Goal: Contribute content: Contribute content

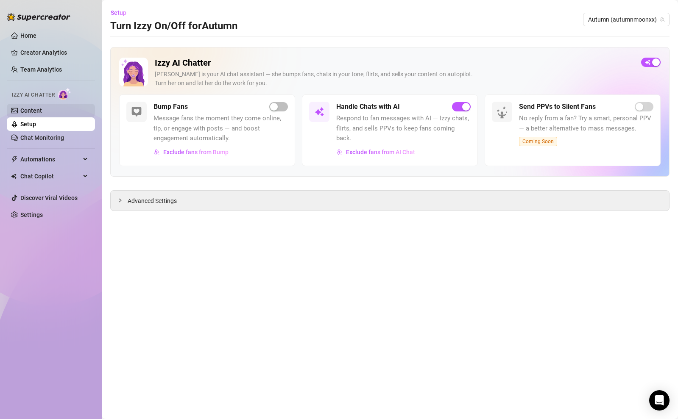
click at [42, 114] on link "Content" at bounding box center [31, 110] width 22 height 7
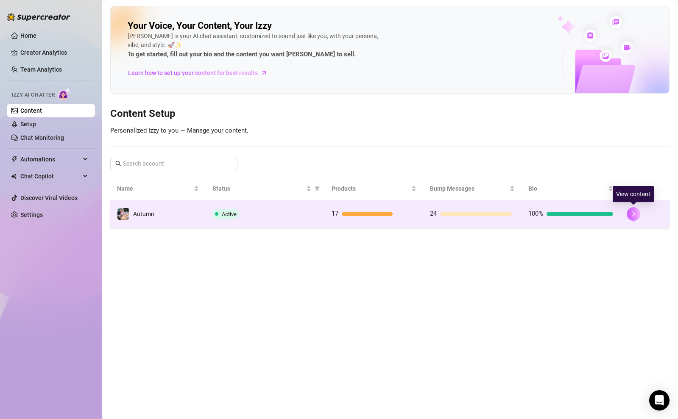
click at [639, 212] on button "button" at bounding box center [634, 214] width 14 height 14
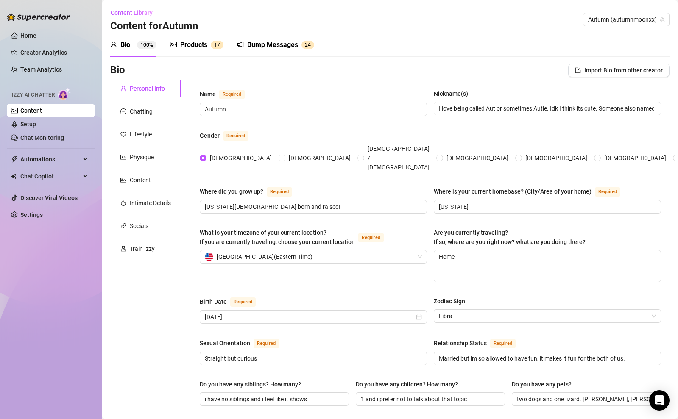
click at [209, 44] on div "Products 1 7" at bounding box center [196, 45] width 53 height 10
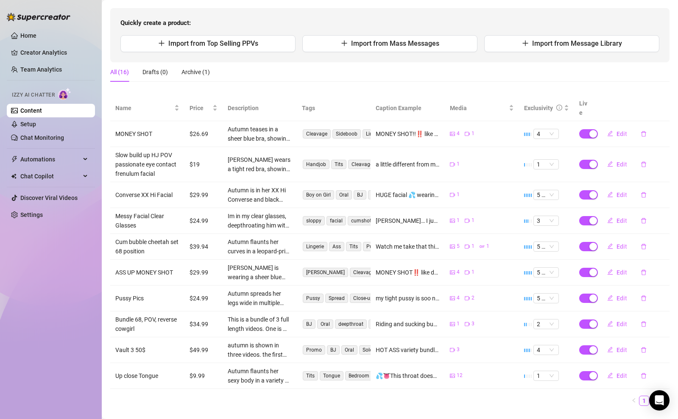
scroll to position [81, 0]
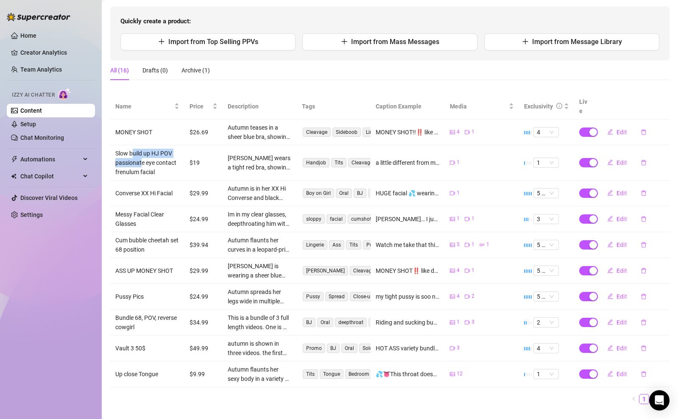
drag, startPoint x: 132, startPoint y: 142, endPoint x: 142, endPoint y: 154, distance: 15.4
click at [142, 154] on td "Slow build up HJ POV passionate eye contact frenulum facial" at bounding box center [147, 162] width 74 height 35
drag, startPoint x: 165, startPoint y: 165, endPoint x: 130, endPoint y: 143, distance: 41.4
click at [131, 145] on td "Slow build up HJ POV passionate eye contact frenulum facial" at bounding box center [147, 162] width 74 height 35
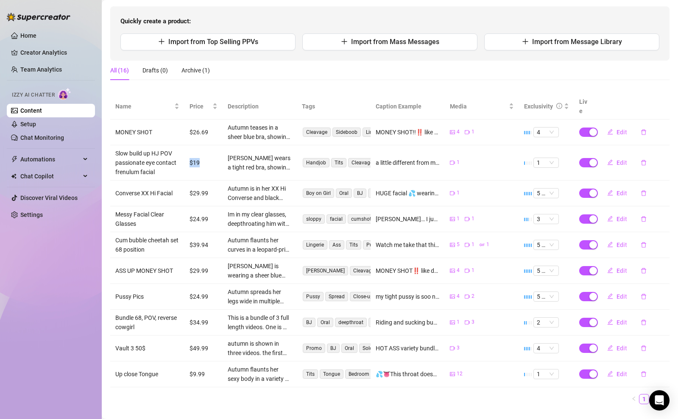
drag, startPoint x: 212, startPoint y: 157, endPoint x: 188, endPoint y: 157, distance: 23.8
click at [188, 157] on td "$19" at bounding box center [204, 162] width 38 height 35
click at [187, 159] on td "$19" at bounding box center [204, 162] width 38 height 35
click at [235, 165] on td "[PERSON_NAME] wears a tight red bra, showing off her cleavage while on her knee…" at bounding box center [260, 162] width 74 height 35
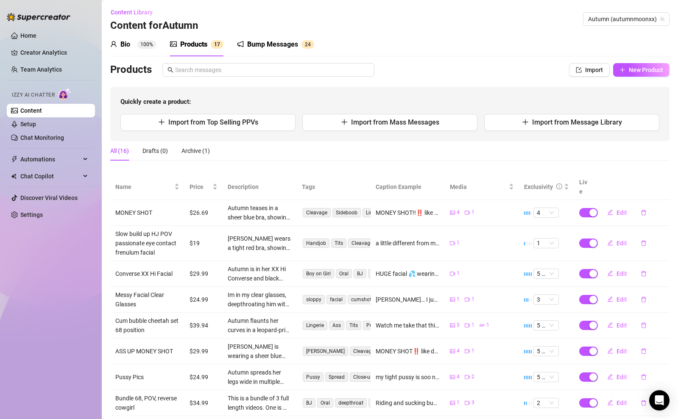
scroll to position [0, 0]
click at [243, 124] on span "Import from Top Selling PPVs" at bounding box center [213, 123] width 90 height 8
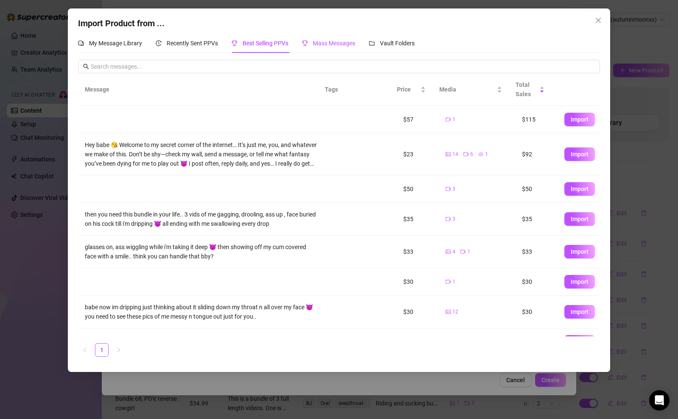
click at [331, 47] on div "Mass Messages" at bounding box center [328, 43] width 53 height 9
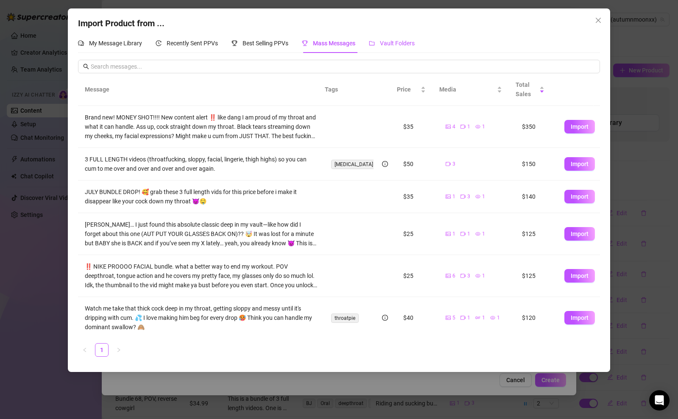
click at [398, 45] on span "Vault Folders" at bounding box center [397, 43] width 35 height 7
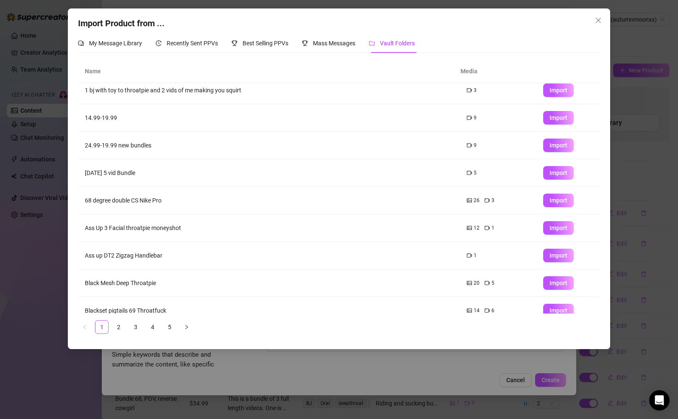
scroll to position [45, 0]
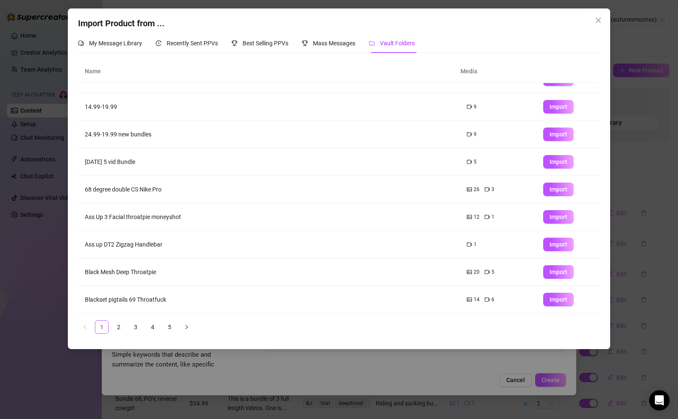
click at [485, 271] on icon "video-camera" at bounding box center [487, 272] width 5 height 5
click at [551, 271] on span "Import" at bounding box center [559, 272] width 18 height 7
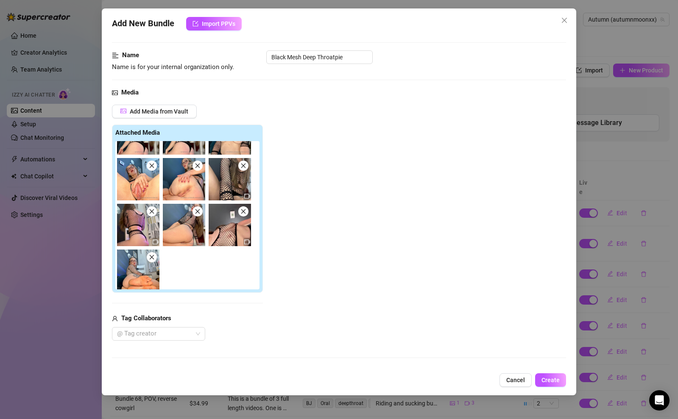
scroll to position [264, 0]
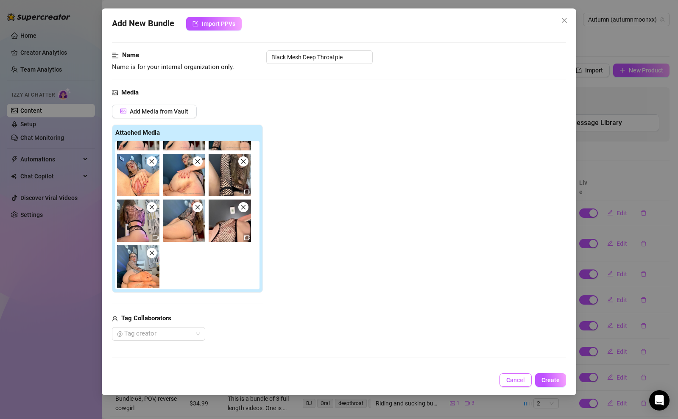
click at [522, 382] on span "Cancel" at bounding box center [515, 380] width 19 height 7
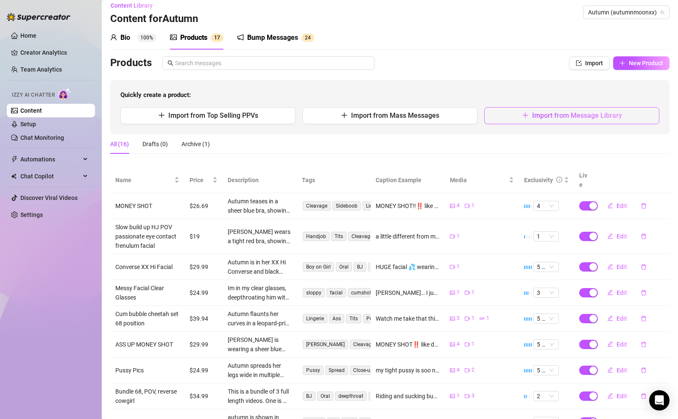
scroll to position [0, 0]
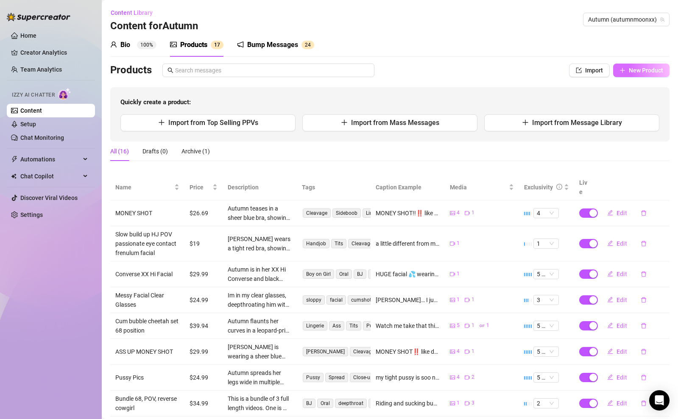
click at [633, 71] on span "New Product" at bounding box center [646, 70] width 34 height 7
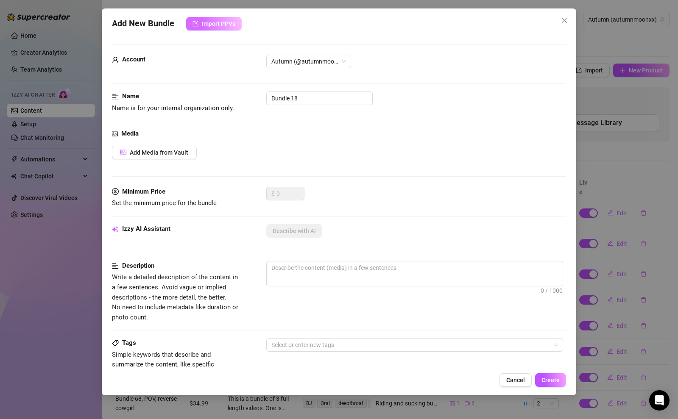
click at [220, 27] on span "Import PPVs" at bounding box center [219, 23] width 34 height 7
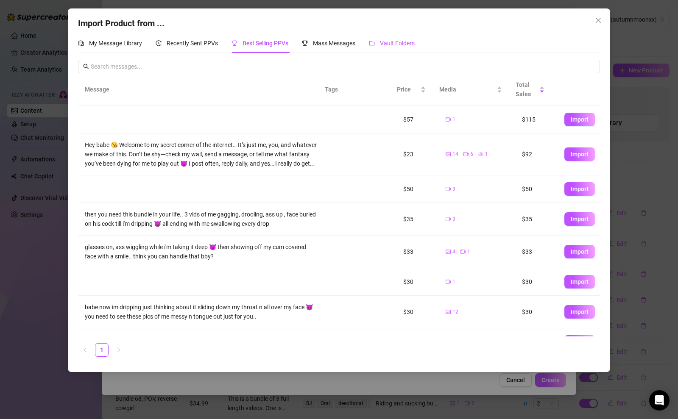
click at [373, 39] on div "Vault Folders" at bounding box center [392, 43] width 46 height 9
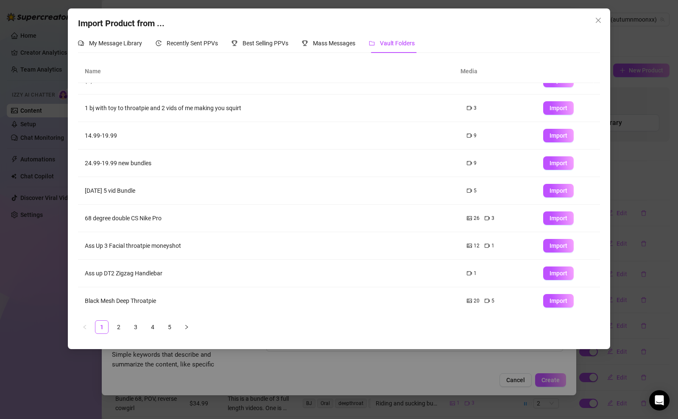
scroll to position [17, 0]
click at [548, 305] on button "Import" at bounding box center [558, 301] width 31 height 14
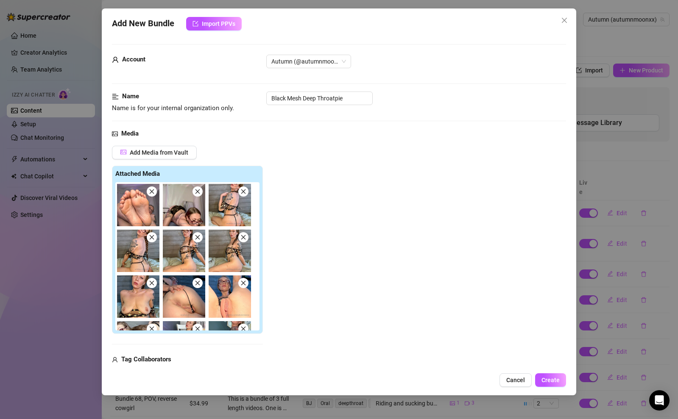
click at [245, 193] on icon "close" at bounding box center [243, 192] width 6 height 6
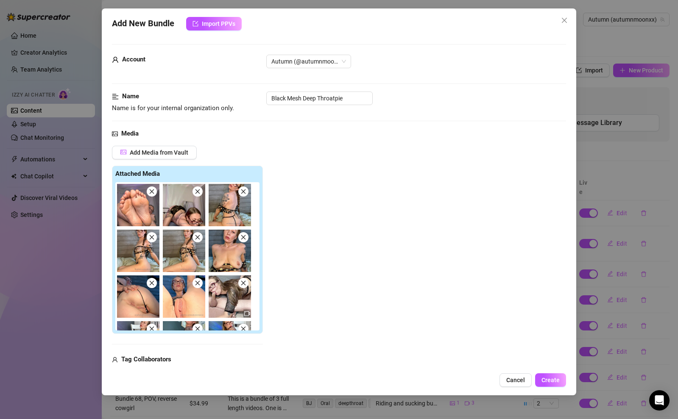
click at [245, 197] on img at bounding box center [230, 205] width 42 height 42
click at [244, 195] on span at bounding box center [243, 192] width 10 height 10
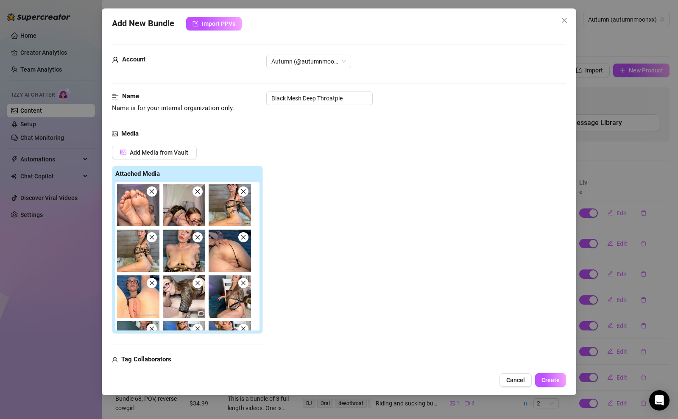
click at [243, 193] on icon "close" at bounding box center [243, 192] width 6 height 6
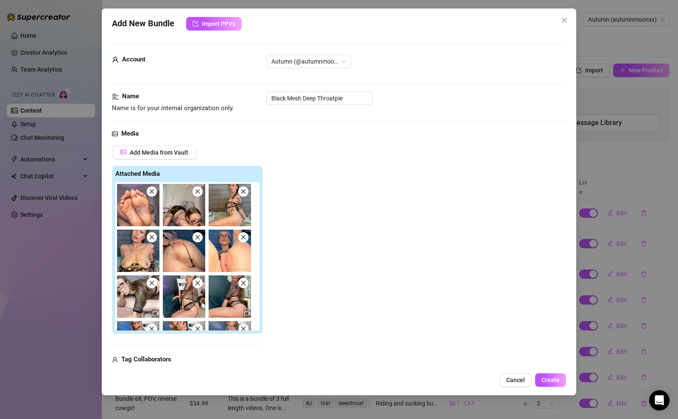
click at [153, 239] on icon "close" at bounding box center [152, 238] width 6 height 6
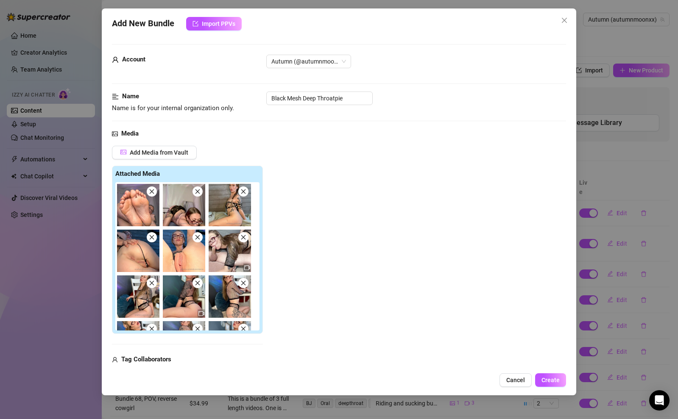
click at [151, 236] on icon "close" at bounding box center [152, 238] width 6 height 6
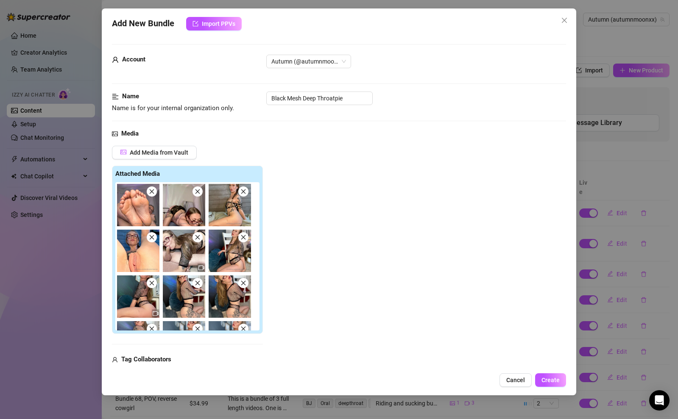
click at [151, 236] on icon "close" at bounding box center [152, 238] width 6 height 6
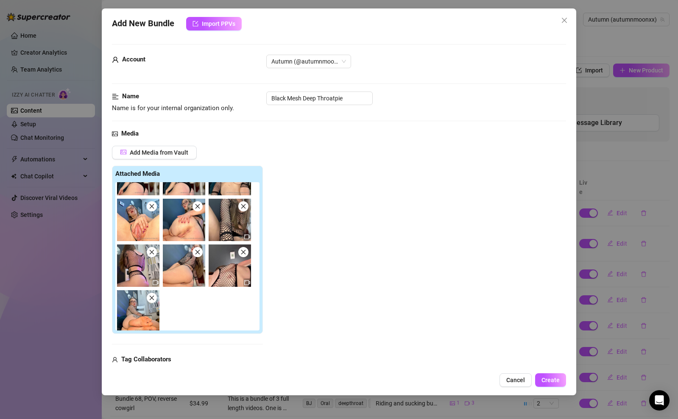
scroll to position [172, 0]
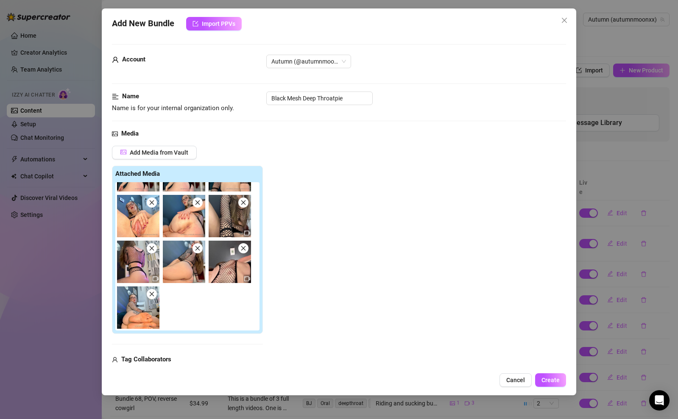
click at [154, 207] on span at bounding box center [152, 203] width 10 height 10
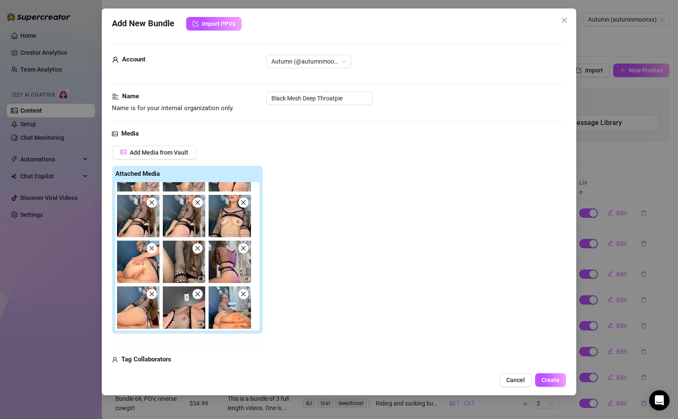
click at [154, 248] on icon "close" at bounding box center [152, 249] width 6 height 6
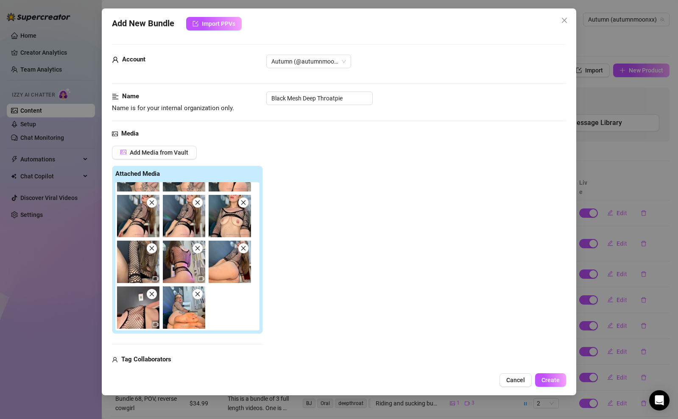
click at [153, 253] on img at bounding box center [138, 262] width 42 height 42
click at [152, 255] on img at bounding box center [138, 262] width 42 height 42
click at [152, 251] on icon "close" at bounding box center [152, 249] width 6 height 6
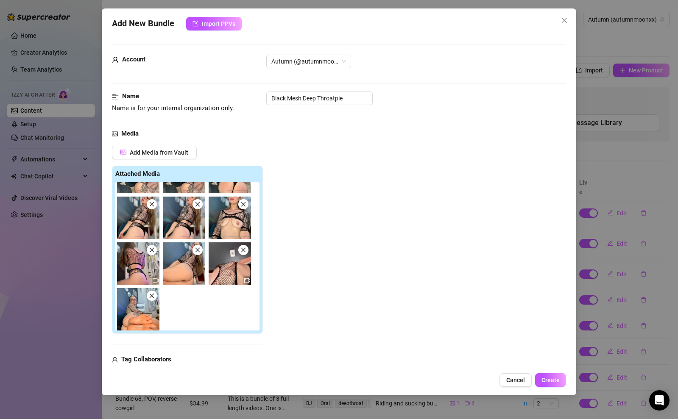
click at [152, 295] on icon "close" at bounding box center [152, 296] width 6 height 6
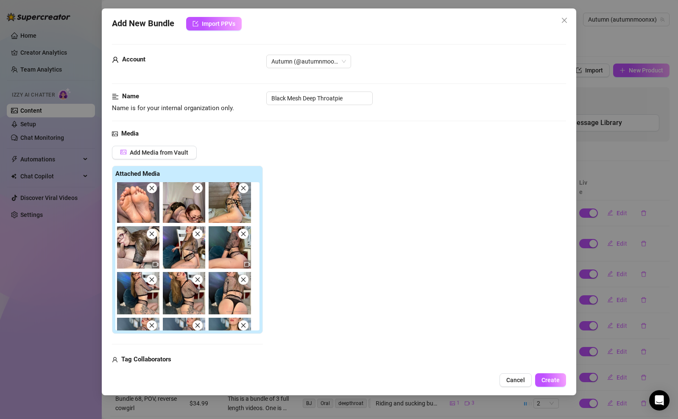
scroll to position [0, 0]
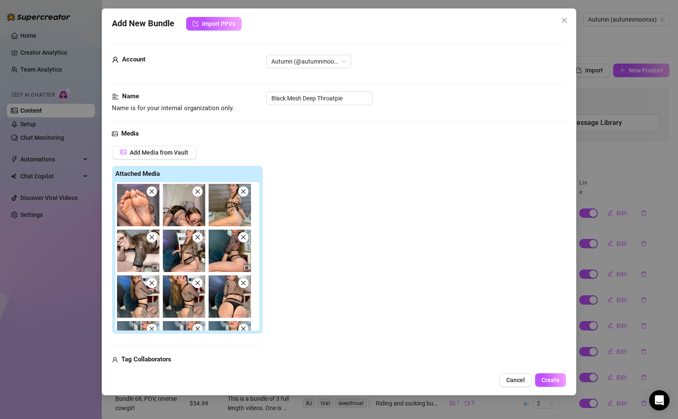
click at [153, 196] on span at bounding box center [152, 192] width 10 height 10
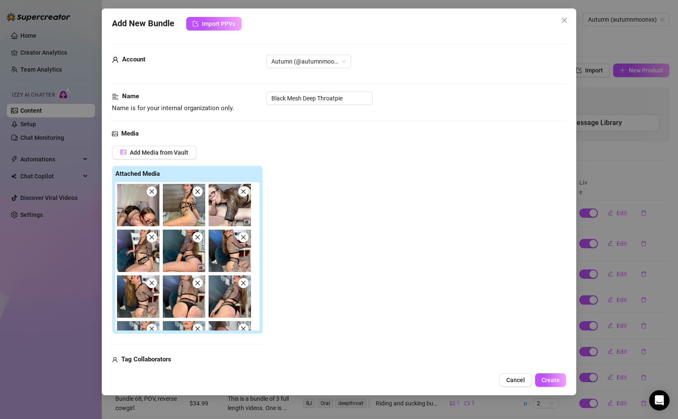
click at [200, 196] on span at bounding box center [198, 192] width 10 height 10
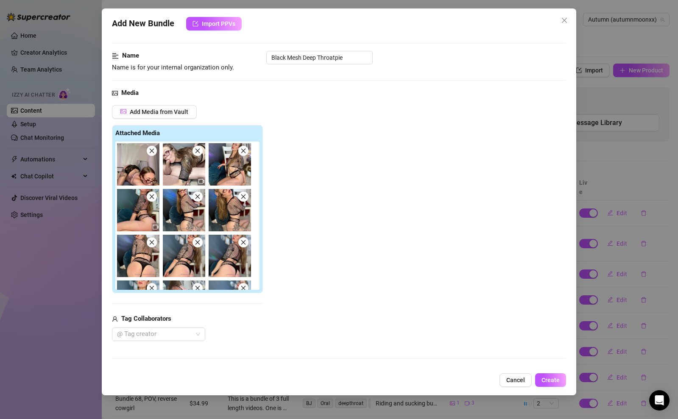
scroll to position [40, 0]
click at [151, 150] on icon "close" at bounding box center [151, 151] width 5 height 5
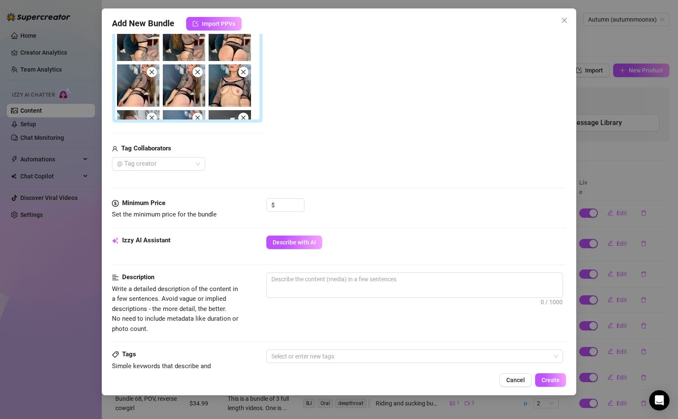
scroll to position [210, 0]
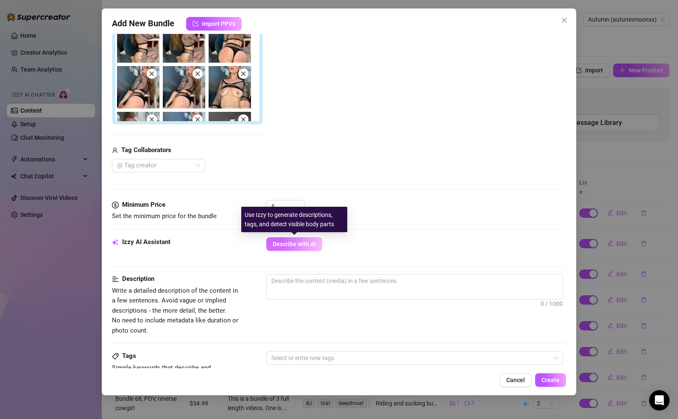
click at [306, 243] on span "Describe with AI" at bounding box center [294, 244] width 43 height 7
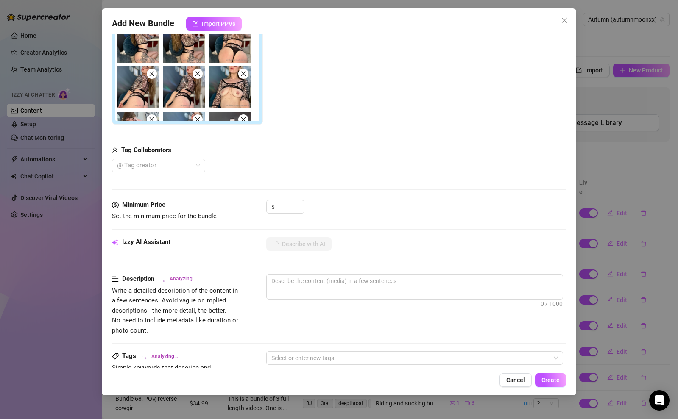
type textarea "Autumn"
type textarea "Autumn teases"
type textarea "Autumn teases in"
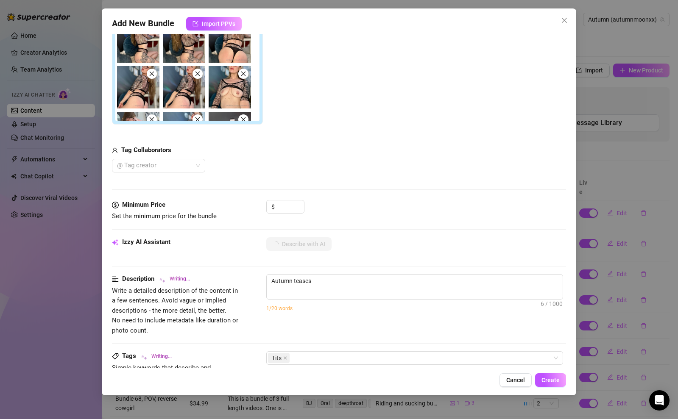
type textarea "Autumn teases in"
type textarea "Autumn teases in a"
type textarea "Autumn teases in a black"
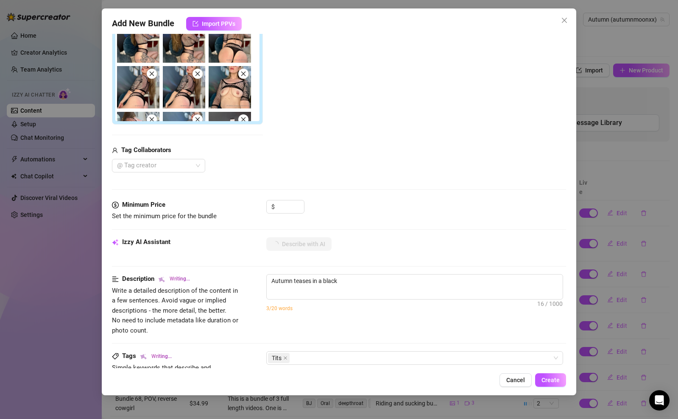
type textarea "Autumn teases in a black fishnet"
type textarea "Autumn teases in a black fishnet crop"
type textarea "Autumn teases in a black fishnet crop top"
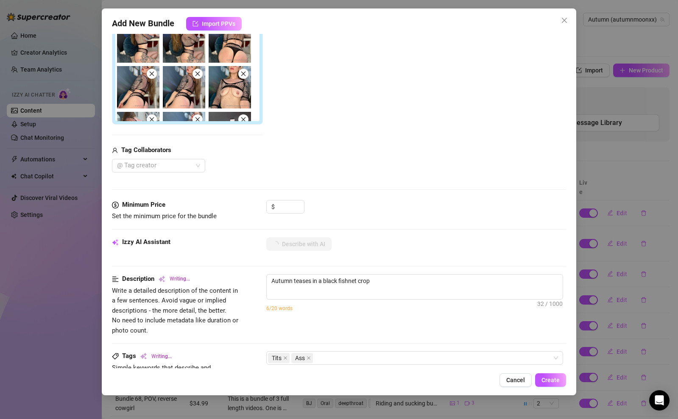
type textarea "Autumn teases in a black fishnet crop top"
type textarea "Autumn teases in a black fishnet crop top and"
type textarea "Autumn teases in a black fishnet crop top and matching"
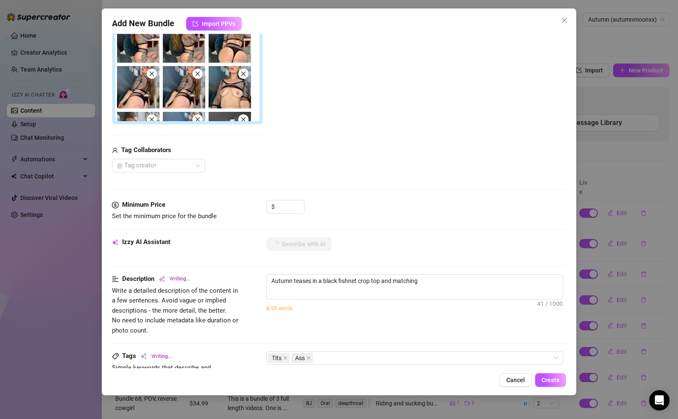
type textarea "Autumn teases in a black fishnet crop top and matching fishnet"
type textarea "Autumn teases in a black fishnet crop top and matching fishnet panties,"
type textarea "Autumn teases in a black fishnet crop top and matching fishnet panties, showing"
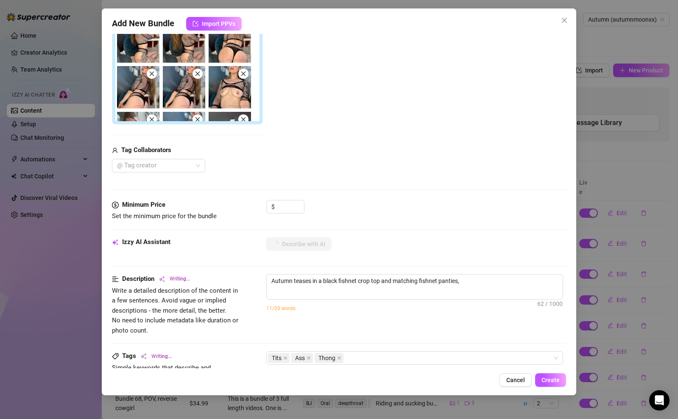
type textarea "Autumn teases in a black fishnet crop top and matching fishnet panties, showing"
type textarea "Autumn teases in a black fishnet crop top and matching fishnet panties, showing…"
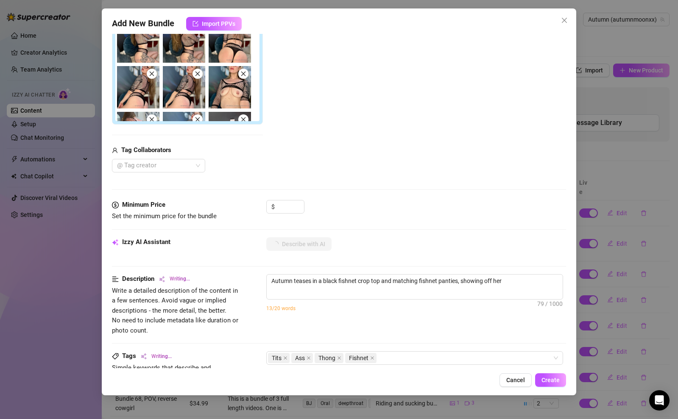
type textarea "Autumn teases in a black fishnet crop top and matching fishnet panties, showing…"
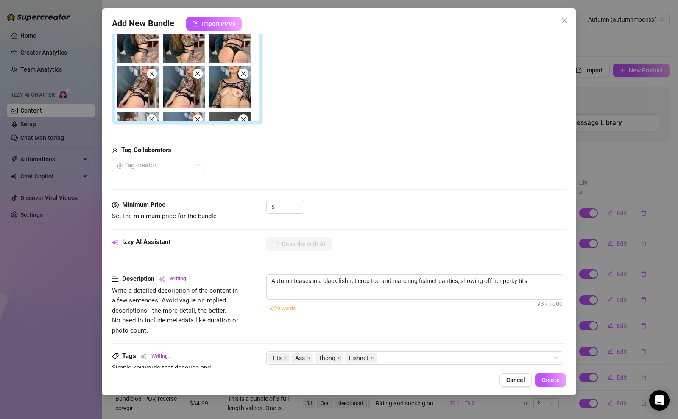
type textarea "Autumn teases in a black fishnet crop top and matching fishnet panties, showing…"
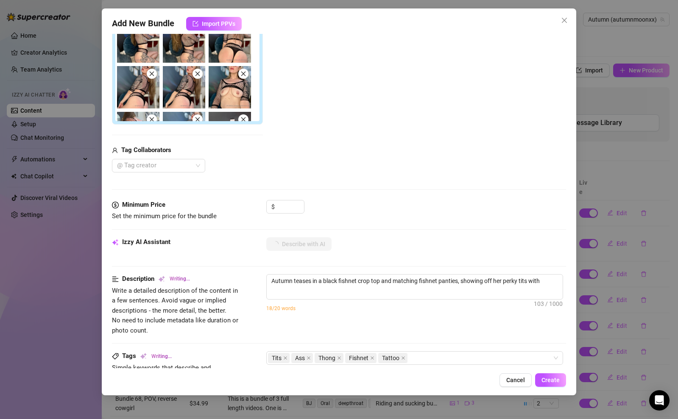
type textarea "Autumn teases in a black fishnet crop top and matching fishnet panties, showing…"
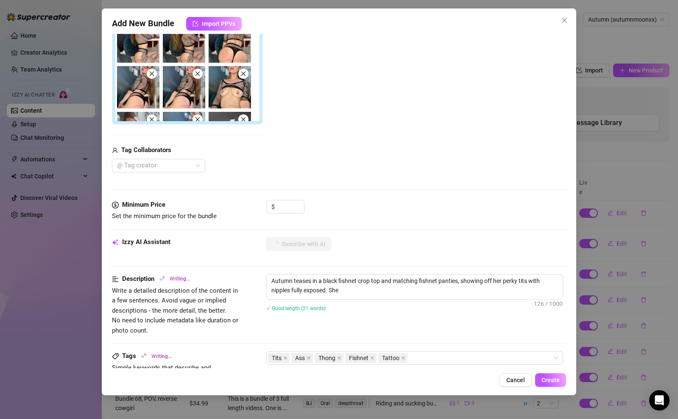
type textarea "Autumn teases in a black fishnet crop top and matching fishnet panties, showing…"
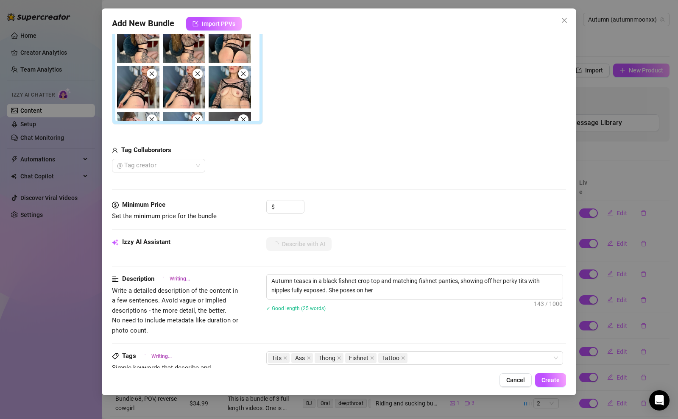
type textarea "Autumn teases in a black fishnet crop top and matching fishnet panties, showing…"
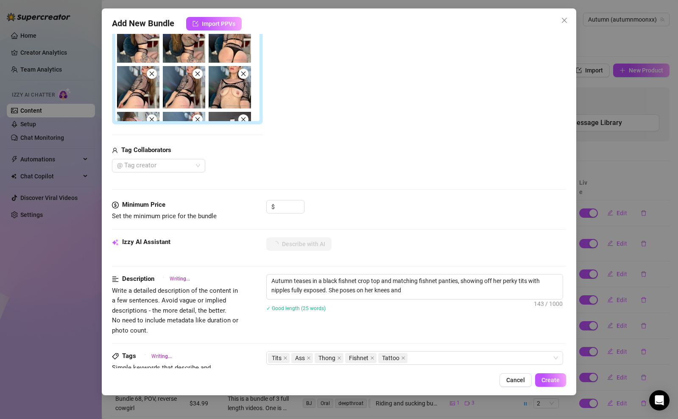
type textarea "Autumn teases in a black fishnet crop top and matching fishnet panties, showing…"
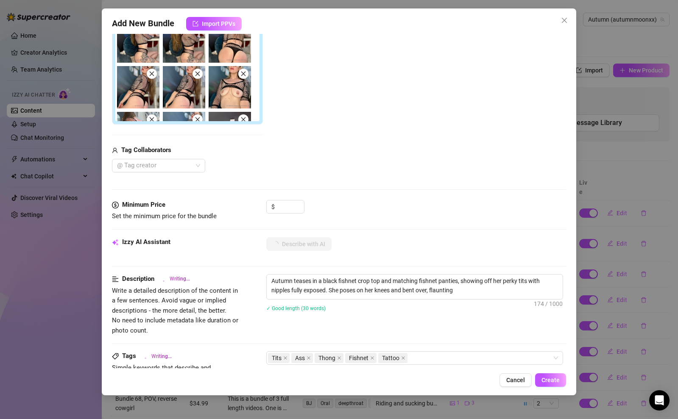
type textarea "Autumn teases in a black fishnet crop top and matching fishnet panties, showing…"
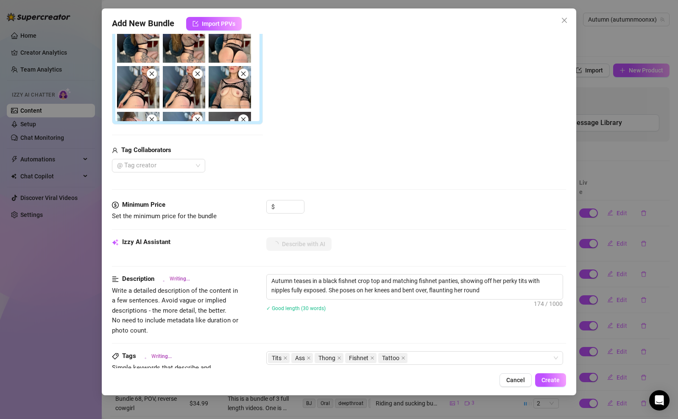
type textarea "Autumn teases in a black fishnet crop top and matching fishnet panties, showing…"
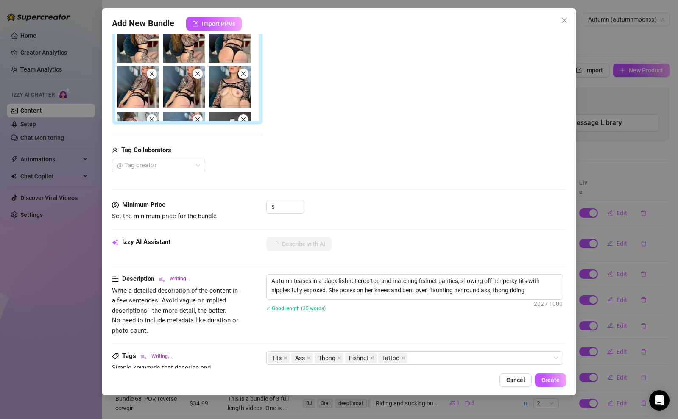
type textarea "Autumn teases in a black fishnet crop top and matching fishnet panties, showing…"
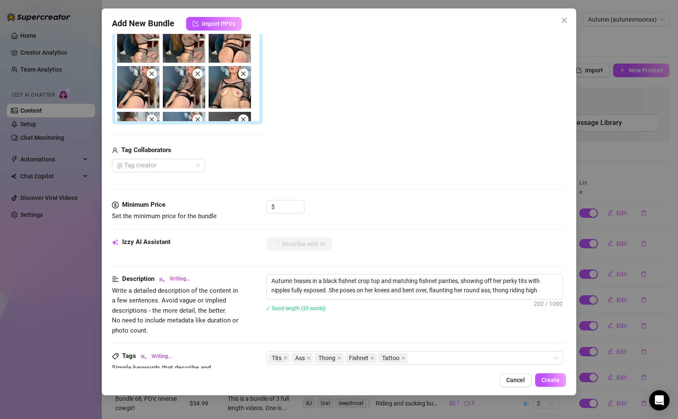
type textarea "Autumn teases in a black fishnet crop top and matching fishnet panties, showing…"
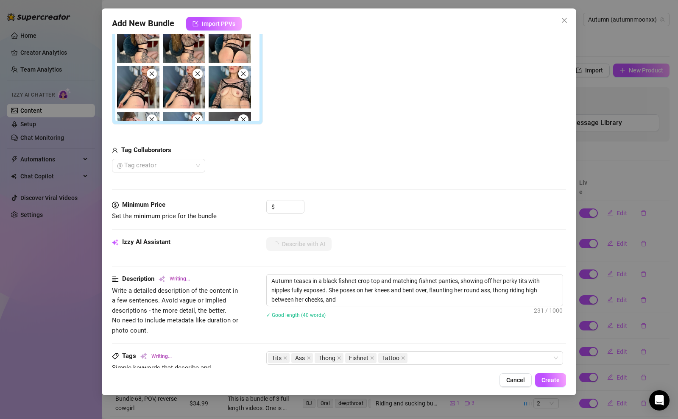
type textarea "Autumn teases in a black fishnet crop top and matching fishnet panties, showing…"
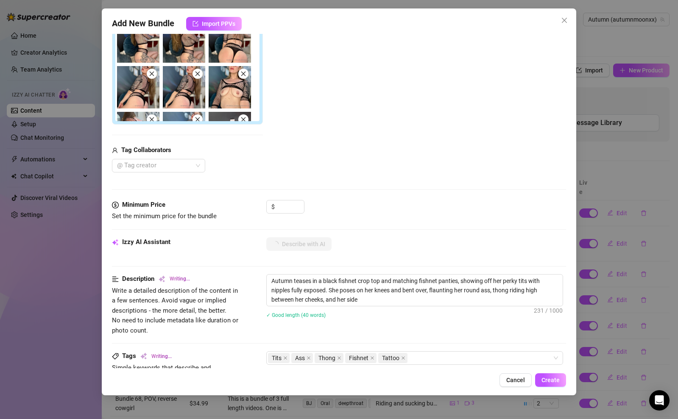
type textarea "Autumn teases in a black fishnet crop top and matching fishnet panties, showing…"
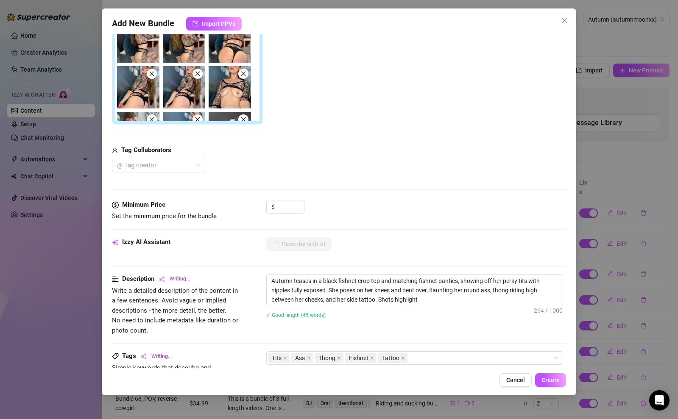
type textarea "Autumn teases in a black fishnet crop top and matching fishnet panties, showing…"
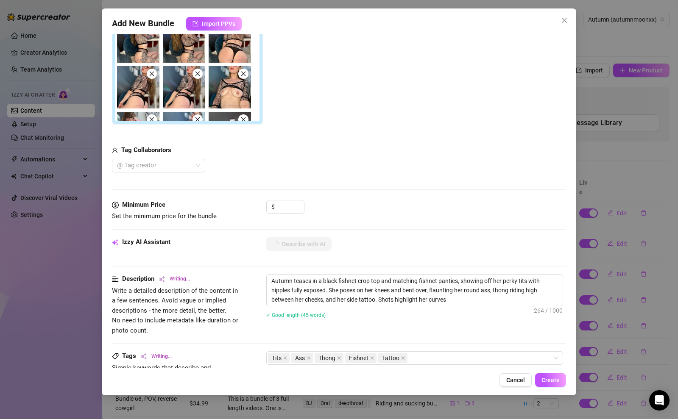
type textarea "Autumn teases in a black fishnet crop top and matching fishnet panties, showing…"
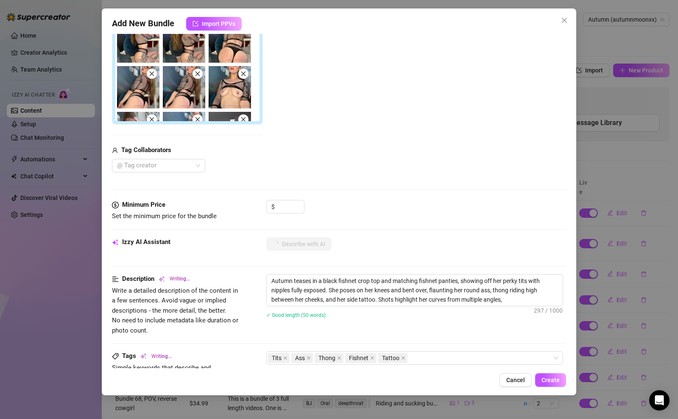
type textarea "Autumn teases in a black fishnet crop top and matching fishnet panties, showing…"
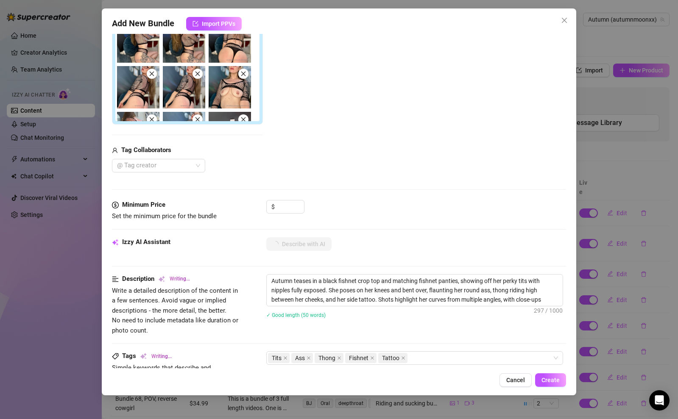
type textarea "Autumn teases in a black fishnet crop top and matching fishnet panties, showing…"
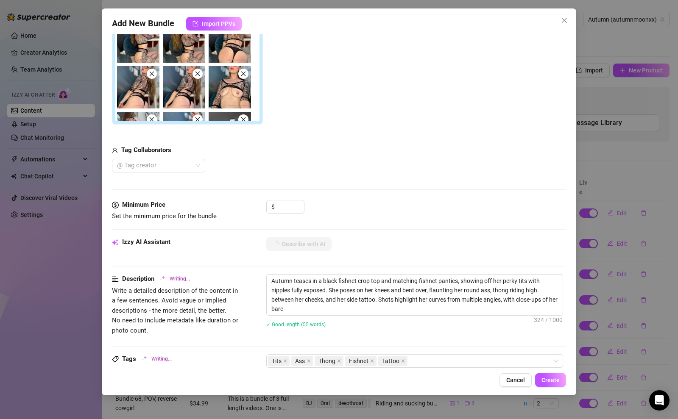
type textarea "Autumn teases in a black fishnet crop top and matching fishnet panties, showing…"
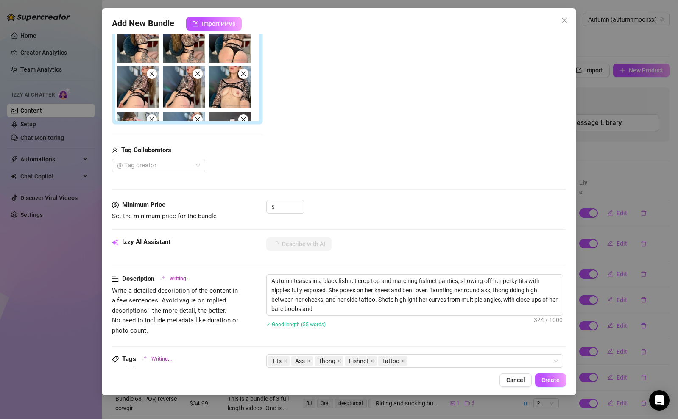
type textarea "Autumn teases in a black fishnet crop top and matching fishnet panties, showing…"
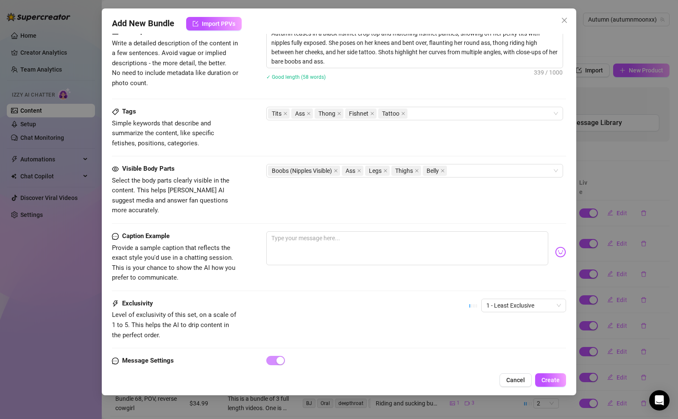
scroll to position [489, 0]
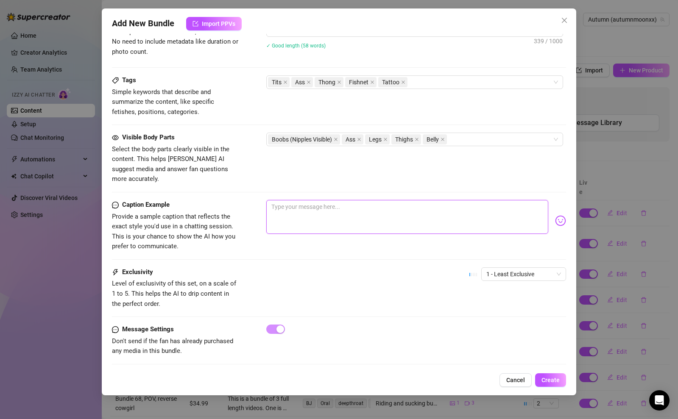
click at [357, 205] on textarea at bounding box center [407, 217] width 282 height 34
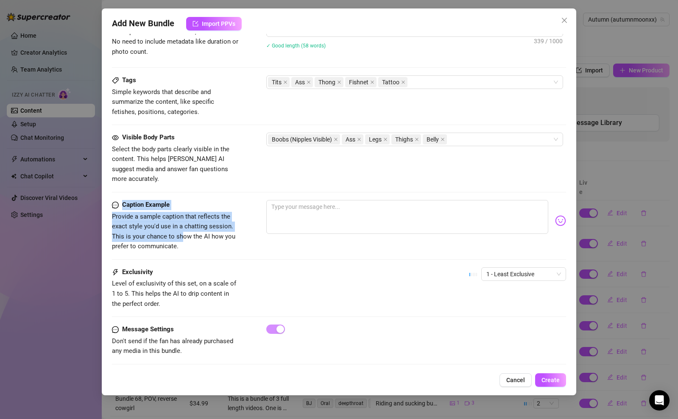
drag, startPoint x: 179, startPoint y: 228, endPoint x: 110, endPoint y: 189, distance: 79.2
click at [110, 188] on div "Add New Bundle Import PPVs Account Autumn (@autumnmoonxx) Name Name is for your…" at bounding box center [339, 201] width 475 height 387
click at [199, 214] on span "Provide a sample caption that reflects the exact style you'd use in a chatting …" at bounding box center [173, 232] width 123 height 38
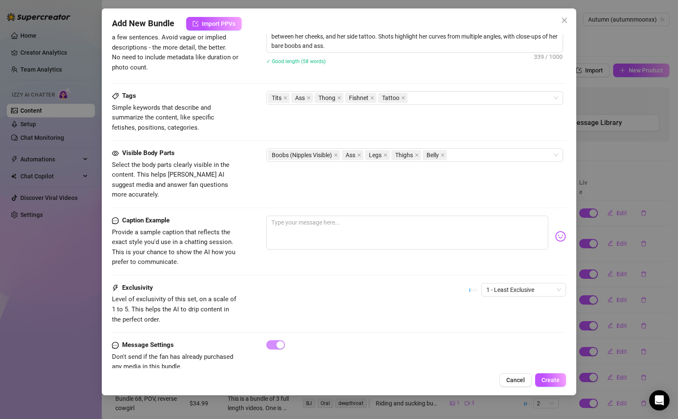
scroll to position [472, 0]
click at [433, 102] on div "Tits Ass Thong Fishnet Tattoo" at bounding box center [410, 99] width 285 height 12
click at [513, 381] on span "Cancel" at bounding box center [515, 380] width 19 height 7
